Goal: Find specific page/section: Find specific page/section

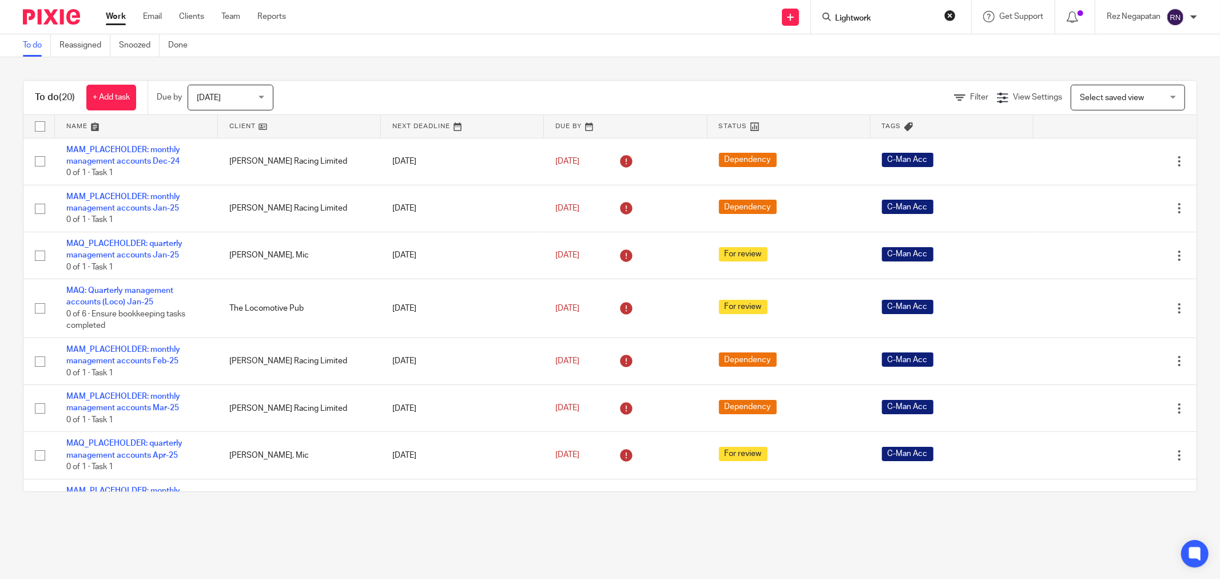
type input "Lightwork"
click button "submit" at bounding box center [0, 0] width 0 height 0
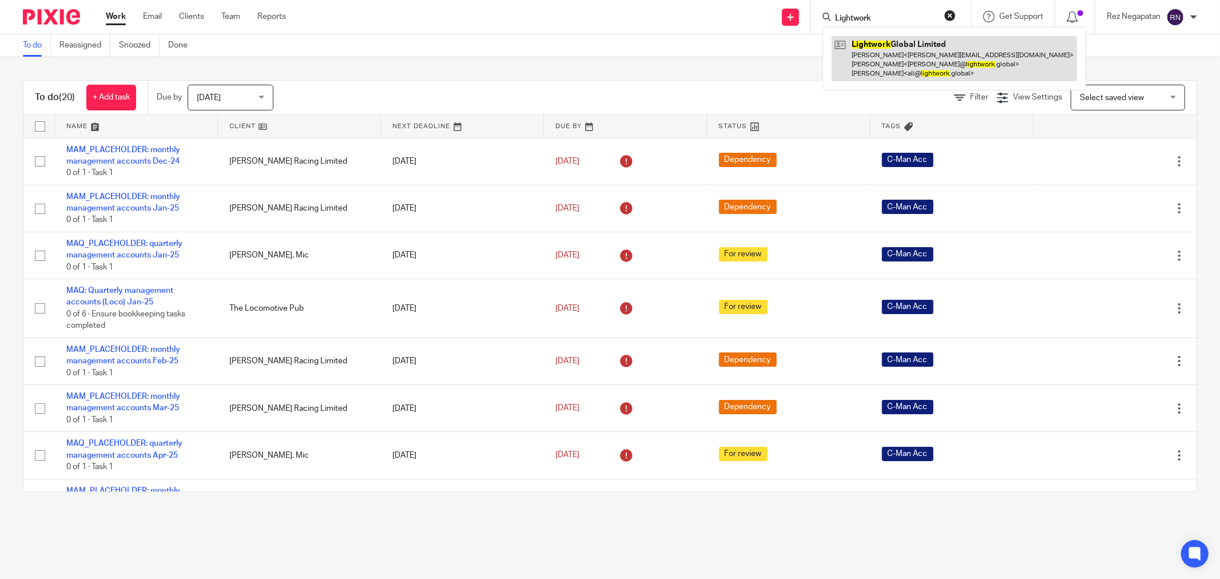
click at [887, 47] on link at bounding box center [953, 58] width 245 height 45
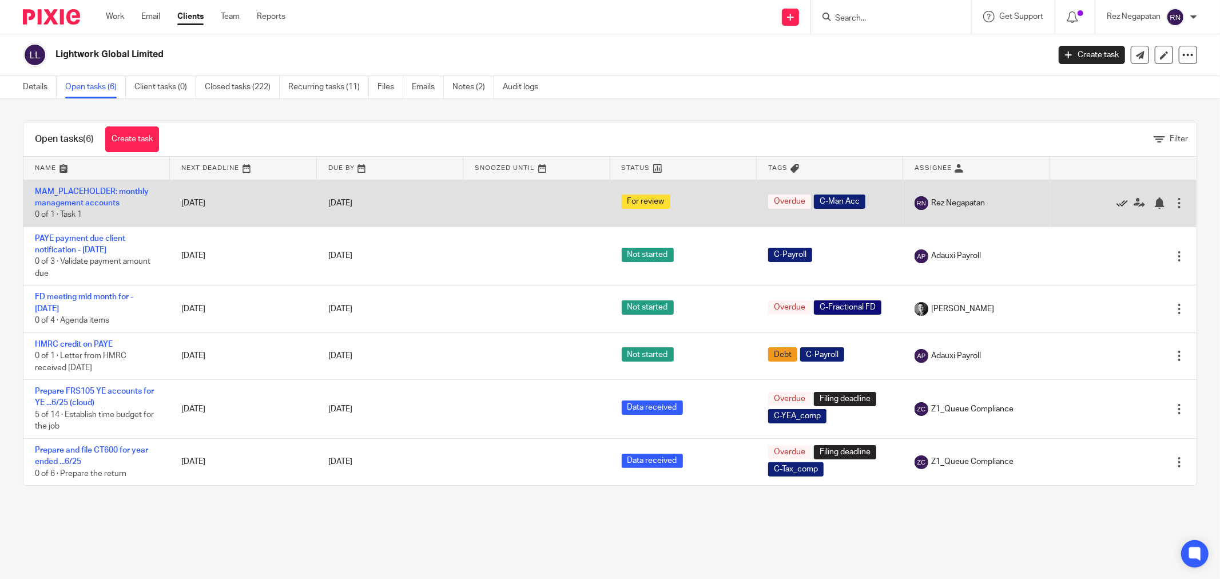
click at [1116, 206] on icon at bounding box center [1121, 202] width 11 height 11
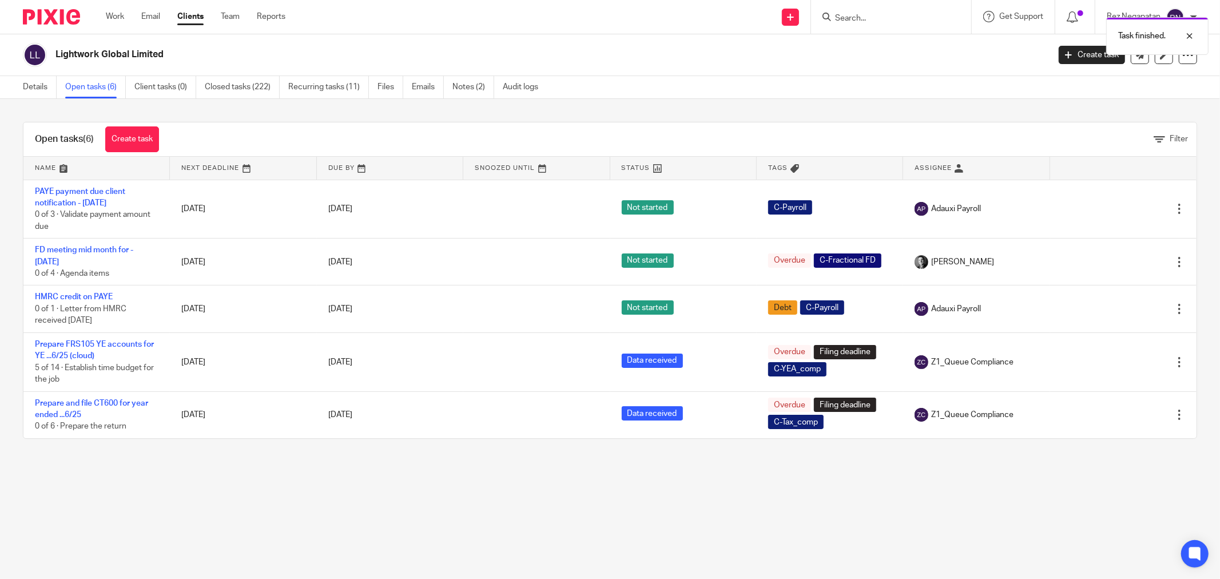
click at [669, 59] on h2 "Lightwork Global Limited" at bounding box center [449, 55] width 789 height 12
